Goal: Task Accomplishment & Management: Manage account settings

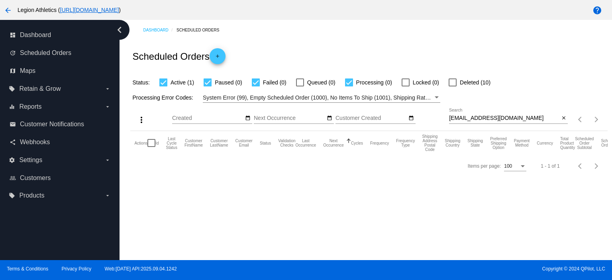
click at [484, 117] on input "[EMAIL_ADDRESS][DOMAIN_NAME]" at bounding box center [504, 118] width 110 height 6
paste input "[EMAIL_ADDRESS]"
type input "[EMAIL_ADDRESS][DOMAIN_NAME]"
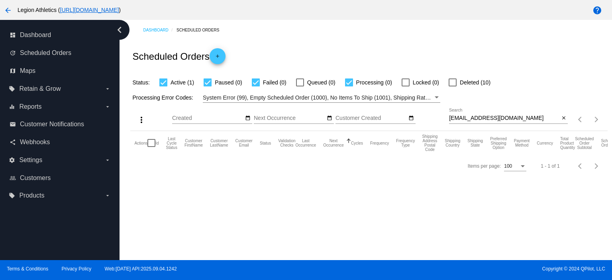
click at [479, 63] on div "Scheduled Orders add" at bounding box center [368, 56] width 477 height 32
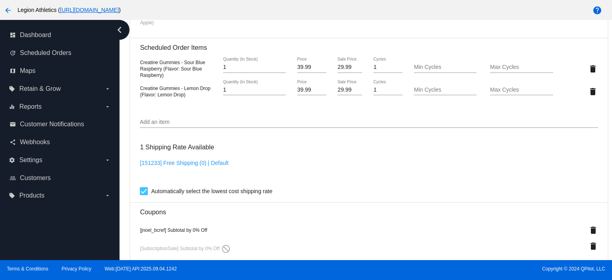
scroll to position [637, 0]
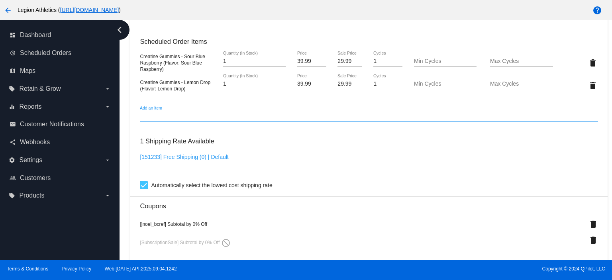
click at [180, 117] on input "Add an item" at bounding box center [369, 116] width 458 height 6
paste input "CREATINE_GUMMIES_VARIATION_RASPBERRY_LEMONADE"
type input "CREATINE_GUMMIES_VARIATION_RASPBERRY_LEMONADE"
click at [186, 119] on input "Add an item" at bounding box center [369, 116] width 458 height 6
paste input "CREATINE_GUMMIES_VARIATION_RASPBERRY_LEMONADE"
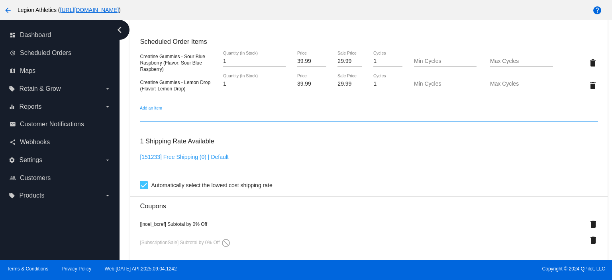
type input "CREATINE_GUMMIES_VARIATION_RASPBERRY_LEMONADE"
click at [186, 119] on input "Add an item" at bounding box center [369, 116] width 458 height 6
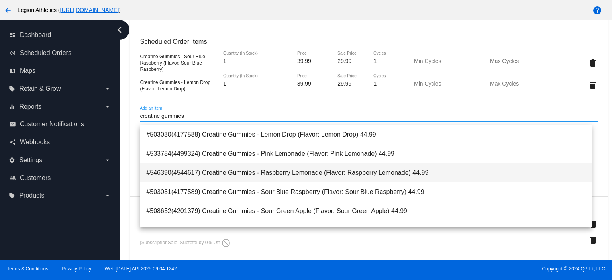
type input "creatine gummies"
click at [256, 169] on span "#546390(4544617) Creatine Gummies - Raspberry Lemonade (Flavor: Raspberry Lemon…" at bounding box center [365, 172] width 439 height 19
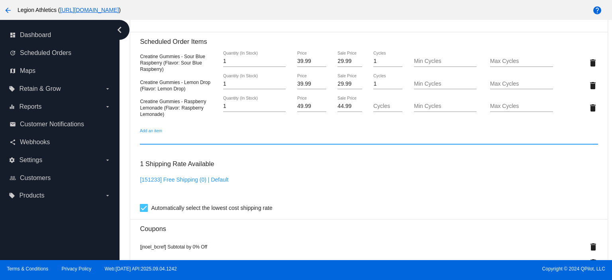
click at [346, 109] on input "44.99" at bounding box center [349, 106] width 24 height 6
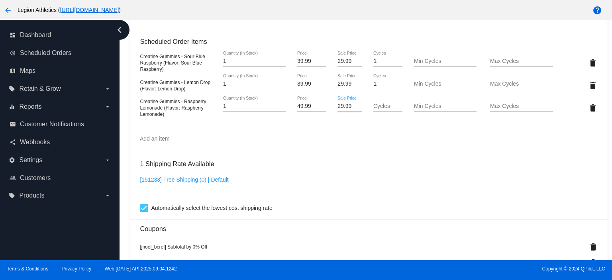
type input "29.99"
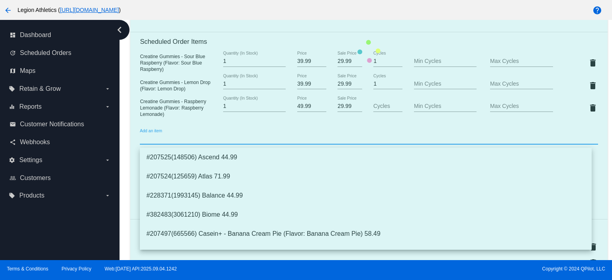
click at [334, 139] on mat-card "Customer 1231265: [PERSON_NAME] [PERSON_NAME][EMAIL_ADDRESS][DOMAIN_NAME] Custo…" at bounding box center [368, 51] width 477 height 959
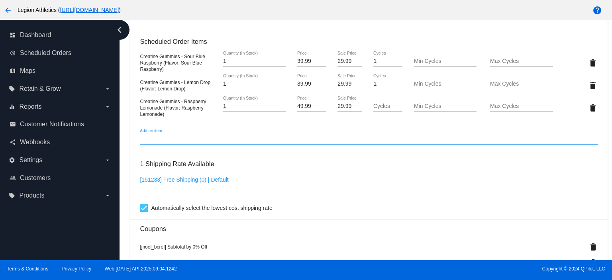
click at [377, 109] on input "Cycles" at bounding box center [387, 106] width 29 height 6
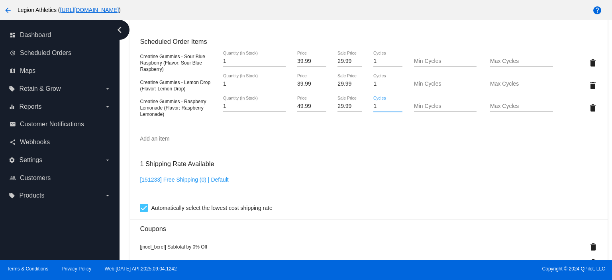
type input "1"
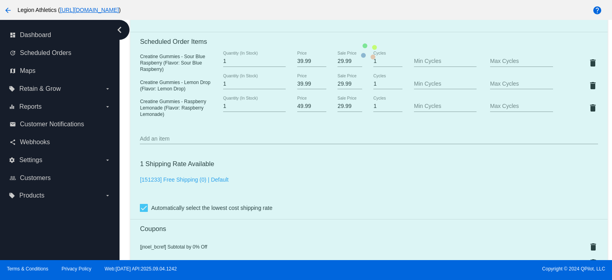
click at [357, 127] on mat-card "Customer 1231265: [PERSON_NAME] [PERSON_NAME][EMAIL_ADDRESS][DOMAIN_NAME] Custo…" at bounding box center [368, 51] width 477 height 959
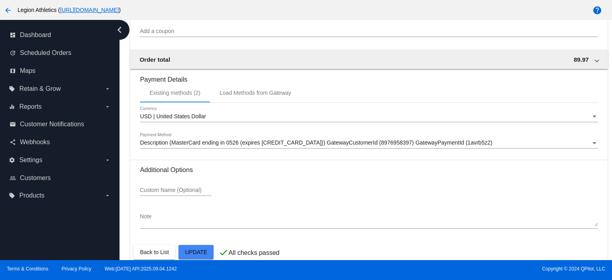
scroll to position [911, 0]
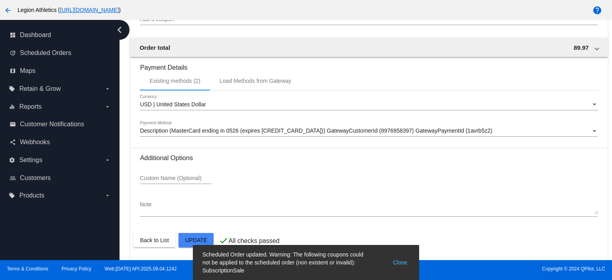
click at [395, 258] on button "Close" at bounding box center [399, 262] width 19 height 24
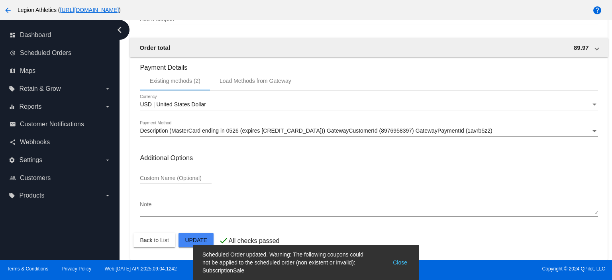
click at [405, 260] on button "Close" at bounding box center [399, 262] width 19 height 24
